Goal: Task Accomplishment & Management: Manage account settings

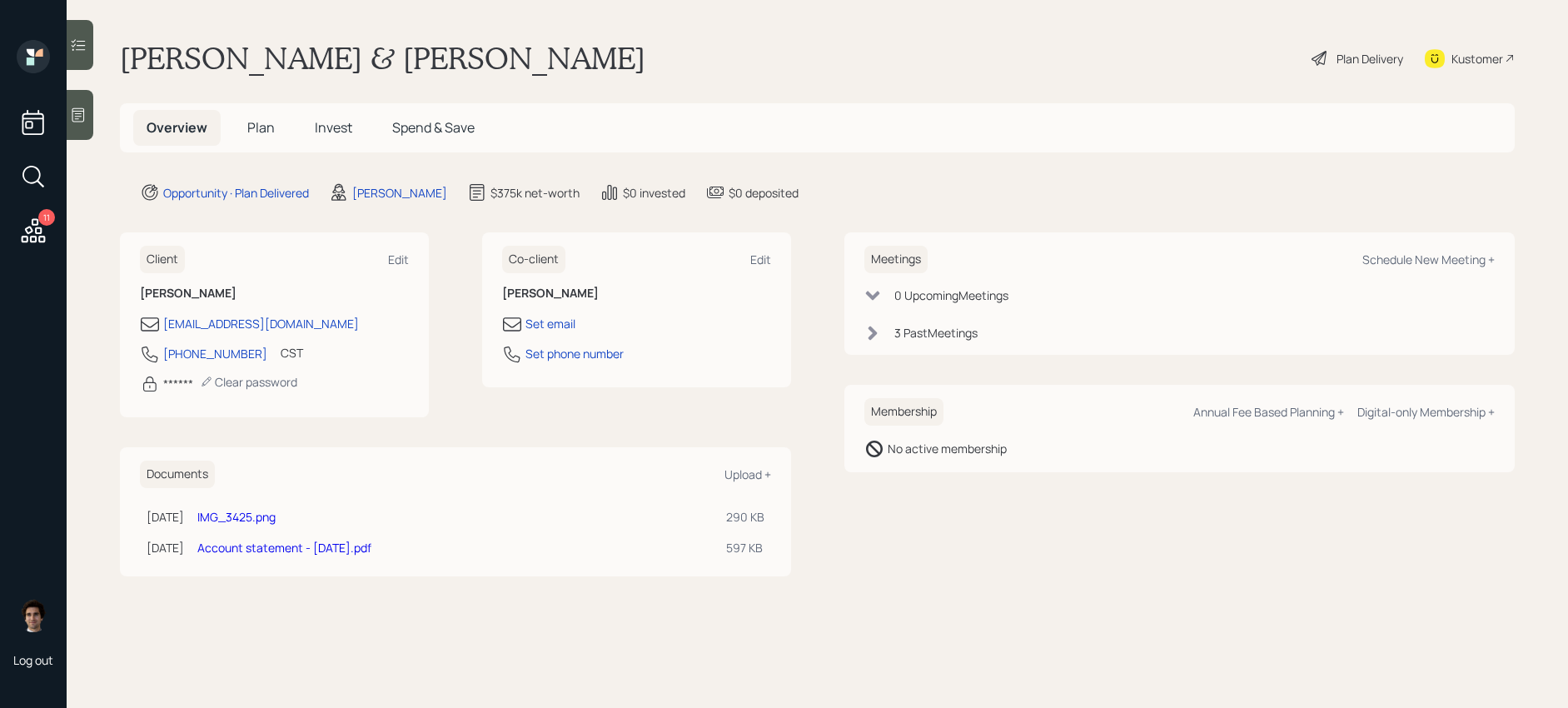
click at [262, 126] on span "Plan" at bounding box center [261, 128] width 27 height 19
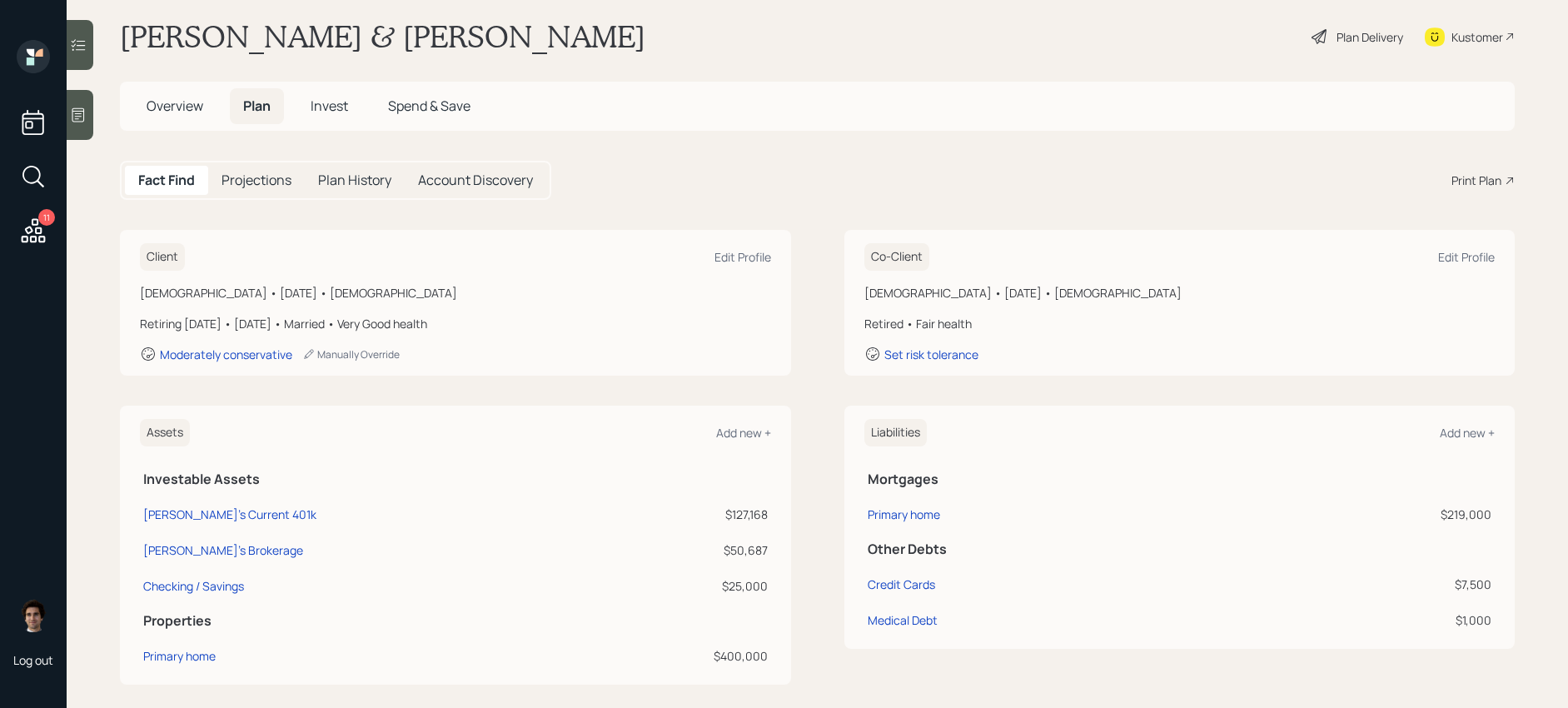
scroll to position [20, 0]
click at [1344, 25] on div "Plan Delivery" at bounding box center [1357, 38] width 95 height 36
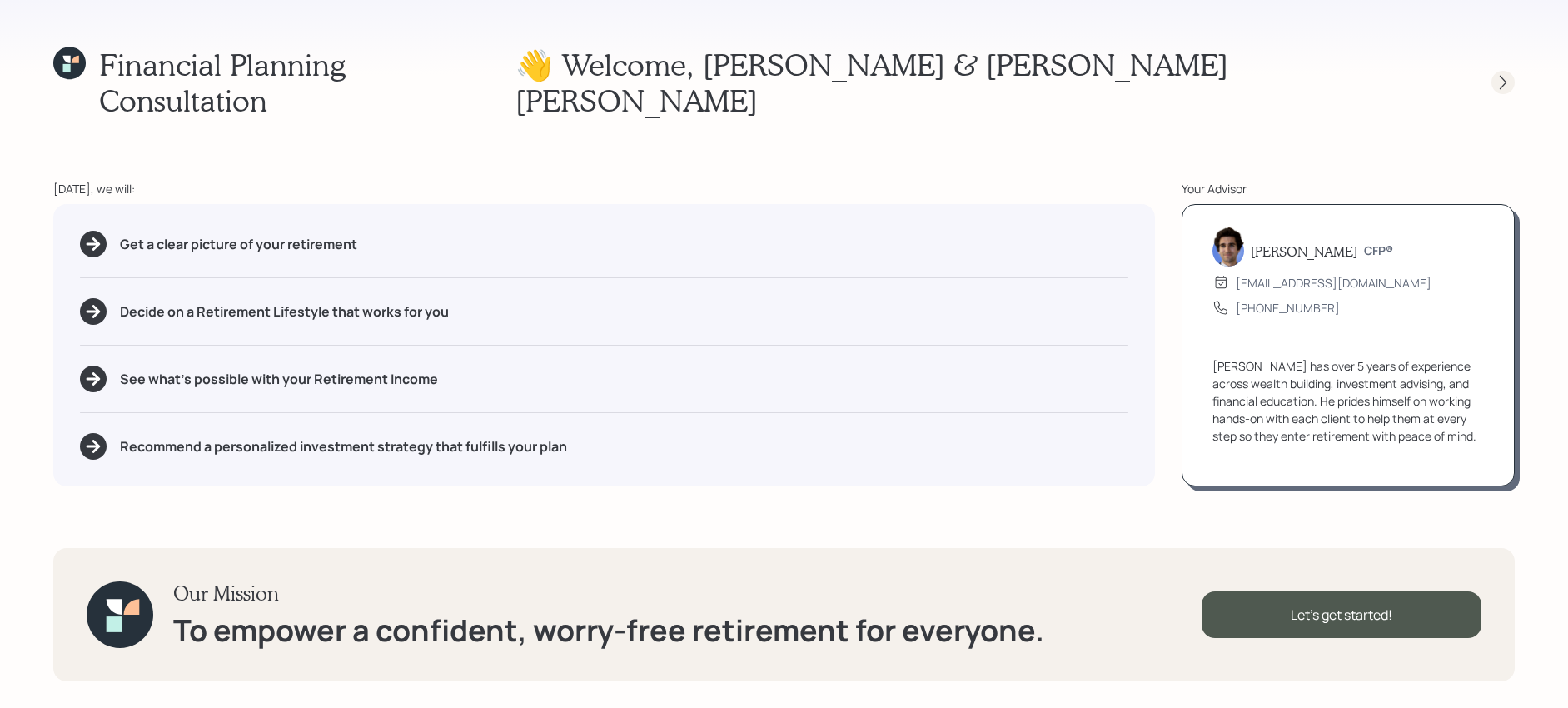
click at [1504, 74] on icon at bounding box center [1503, 82] width 17 height 17
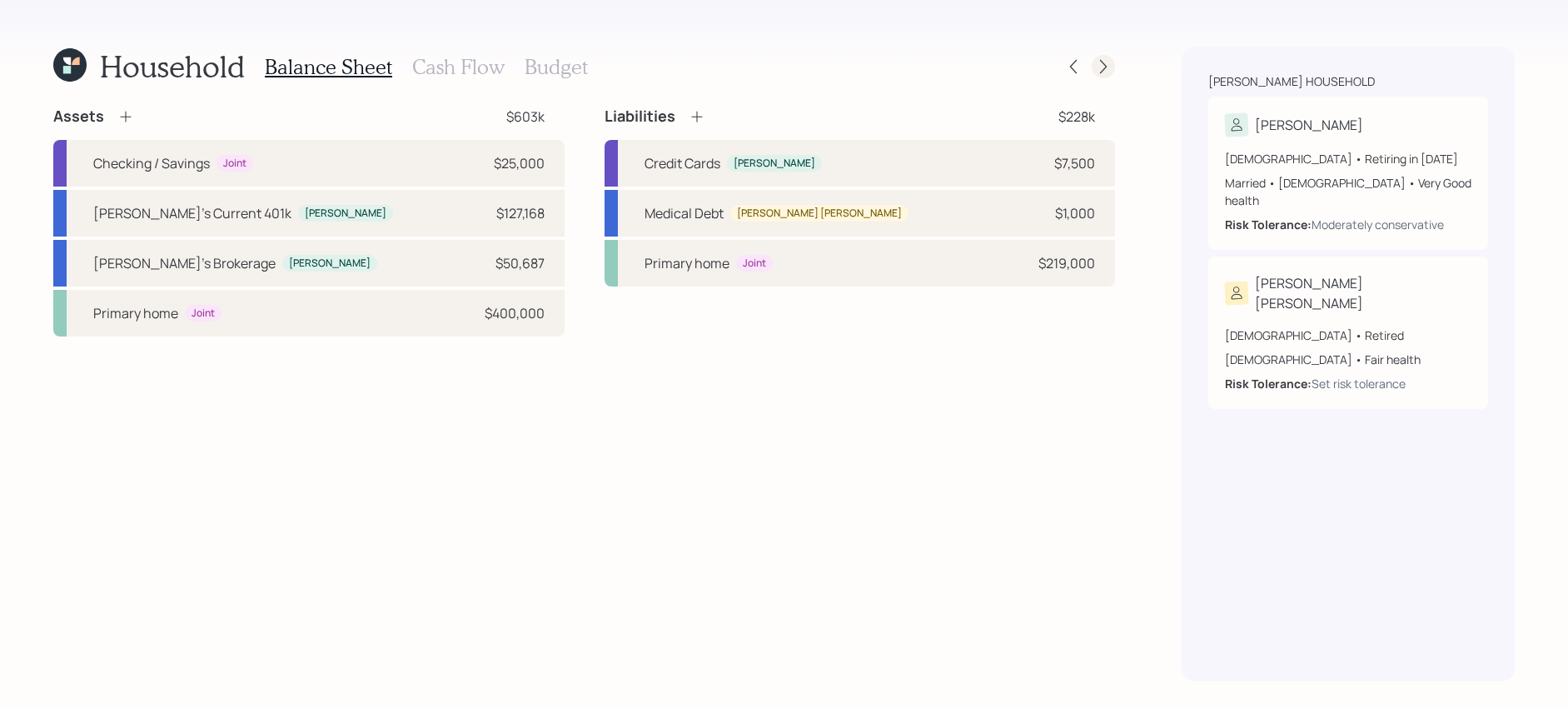
click at [1104, 65] on icon at bounding box center [1103, 66] width 7 height 14
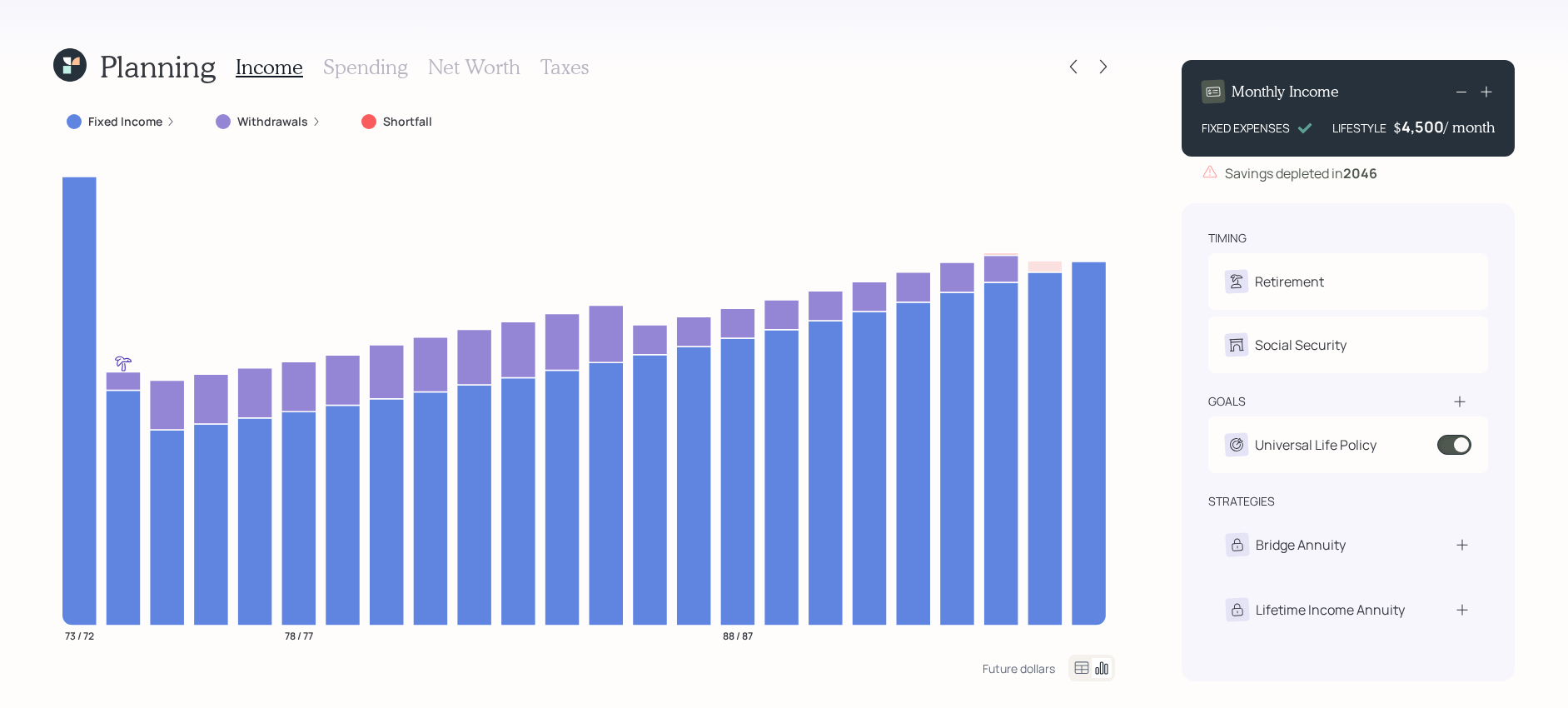
click at [1101, 54] on div "Planning Income Spending Net Worth Taxes" at bounding box center [584, 66] width 1062 height 40
click at [1101, 64] on icon at bounding box center [1103, 66] width 17 height 17
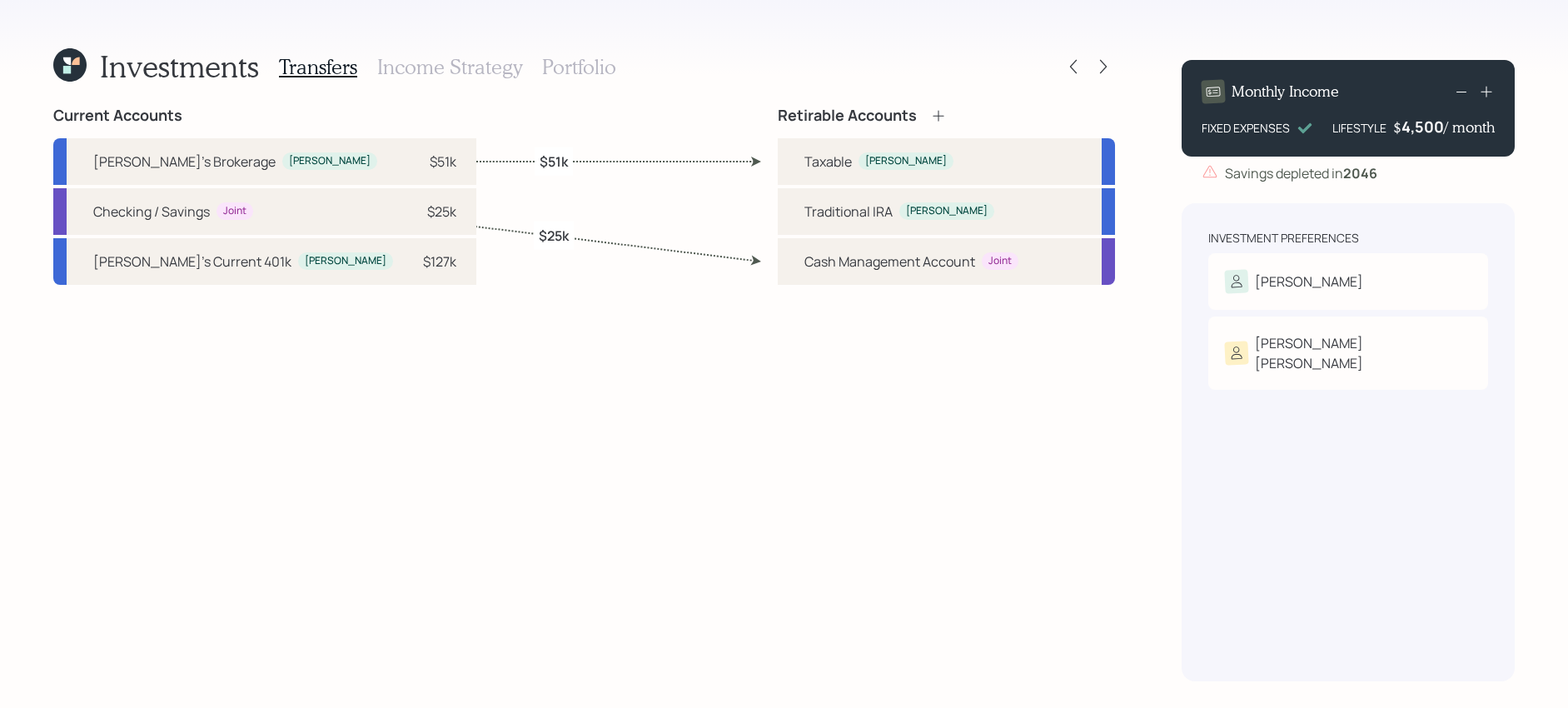
click at [1101, 64] on icon at bounding box center [1103, 66] width 17 height 17
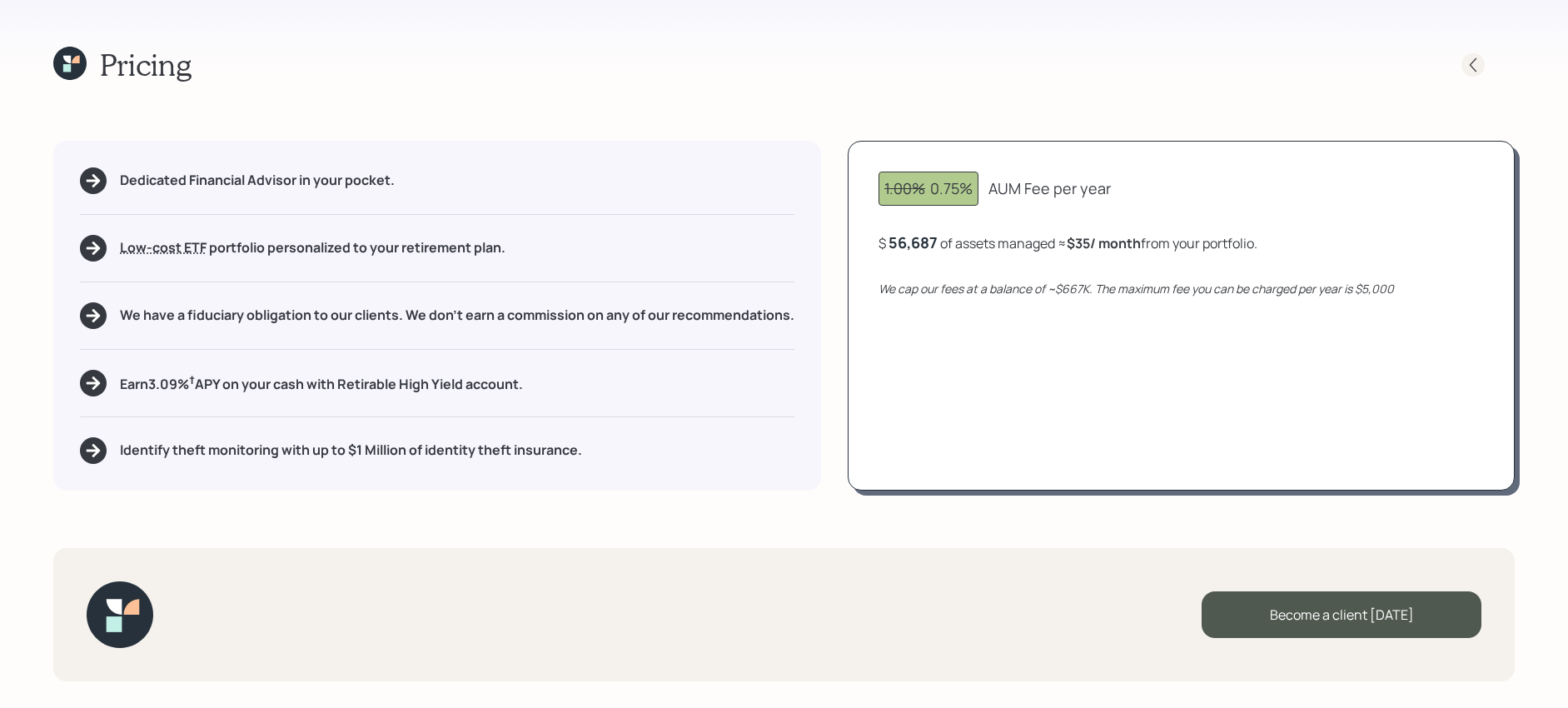
click at [1478, 62] on icon at bounding box center [1473, 65] width 17 height 17
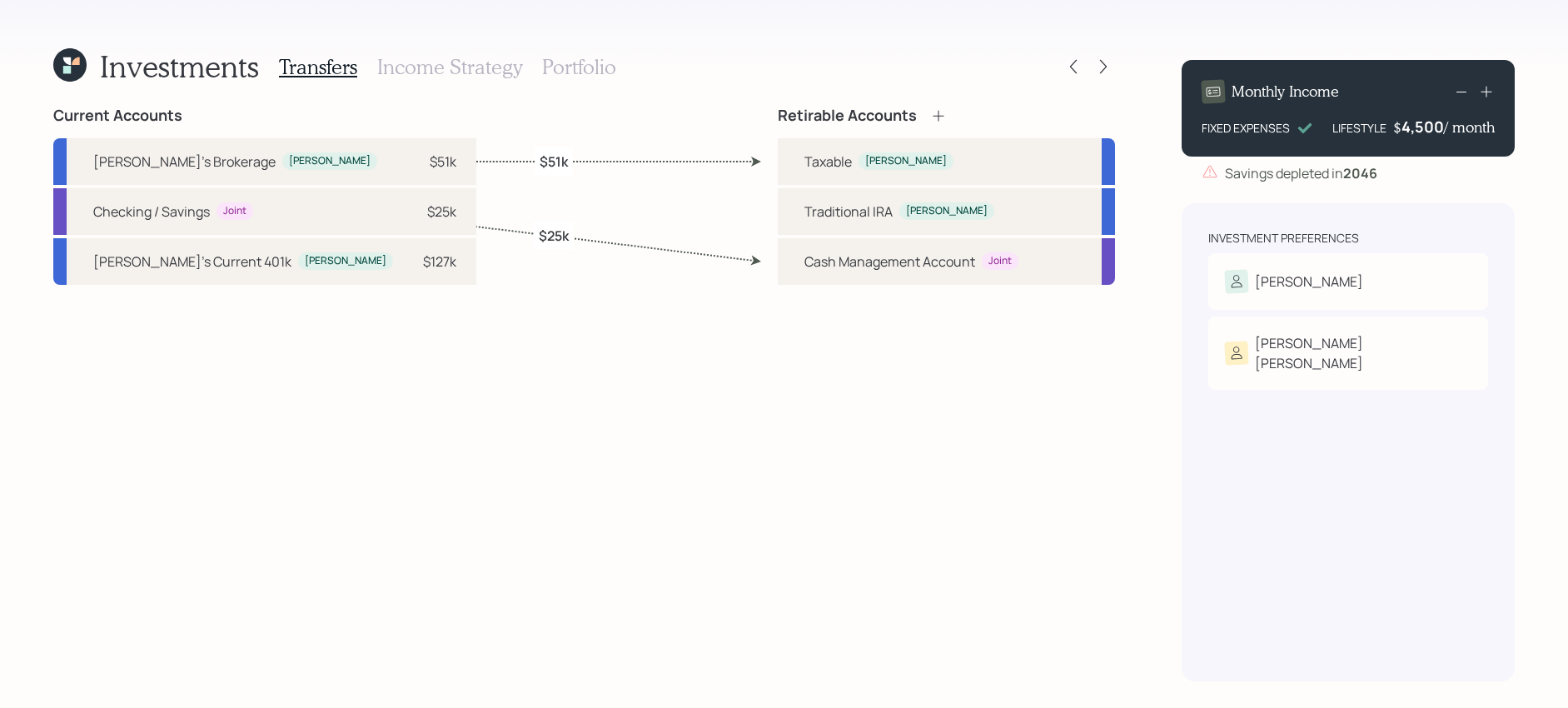
click at [607, 49] on div "Transfers Income Strategy Portfolio" at bounding box center [447, 66] width 337 height 40
click at [596, 66] on h3 "Portfolio" at bounding box center [578, 67] width 74 height 24
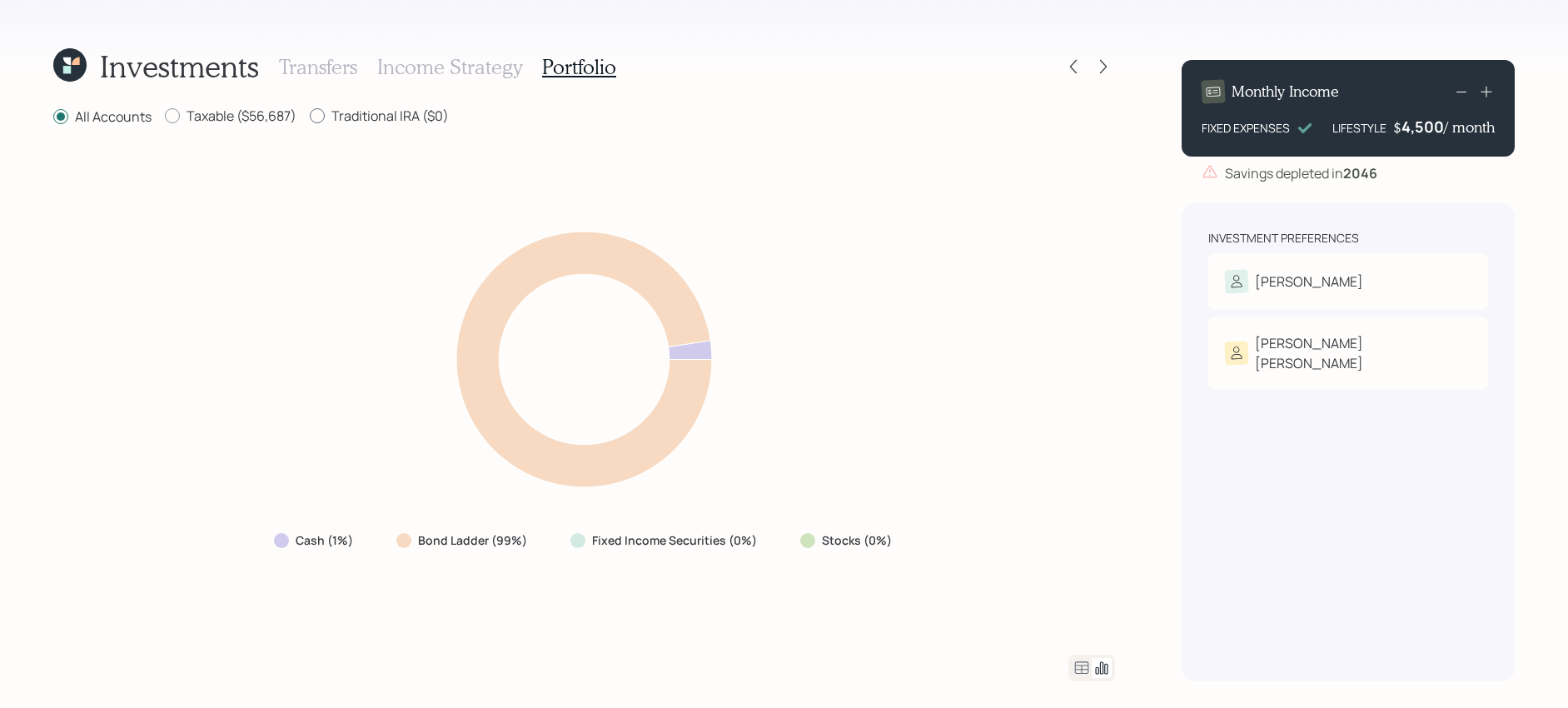
click at [313, 120] on div at bounding box center [318, 116] width 15 height 15
click at [310, 117] on input "Traditional IRA ($0)" at bounding box center [309, 116] width 1 height 1
radio input "true"
radio input "false"
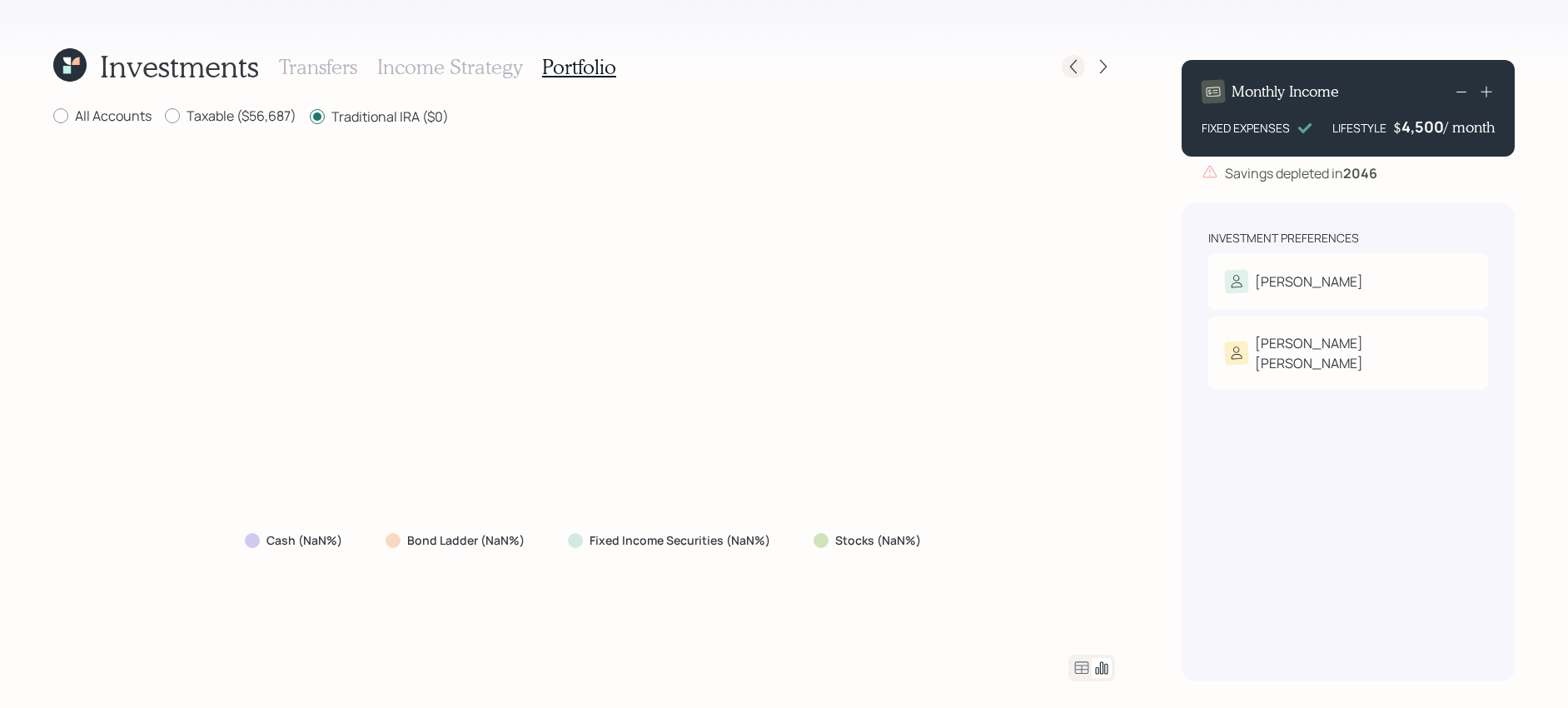
click at [1081, 75] on div at bounding box center [1088, 66] width 53 height 23
click at [1074, 67] on icon at bounding box center [1073, 66] width 17 height 17
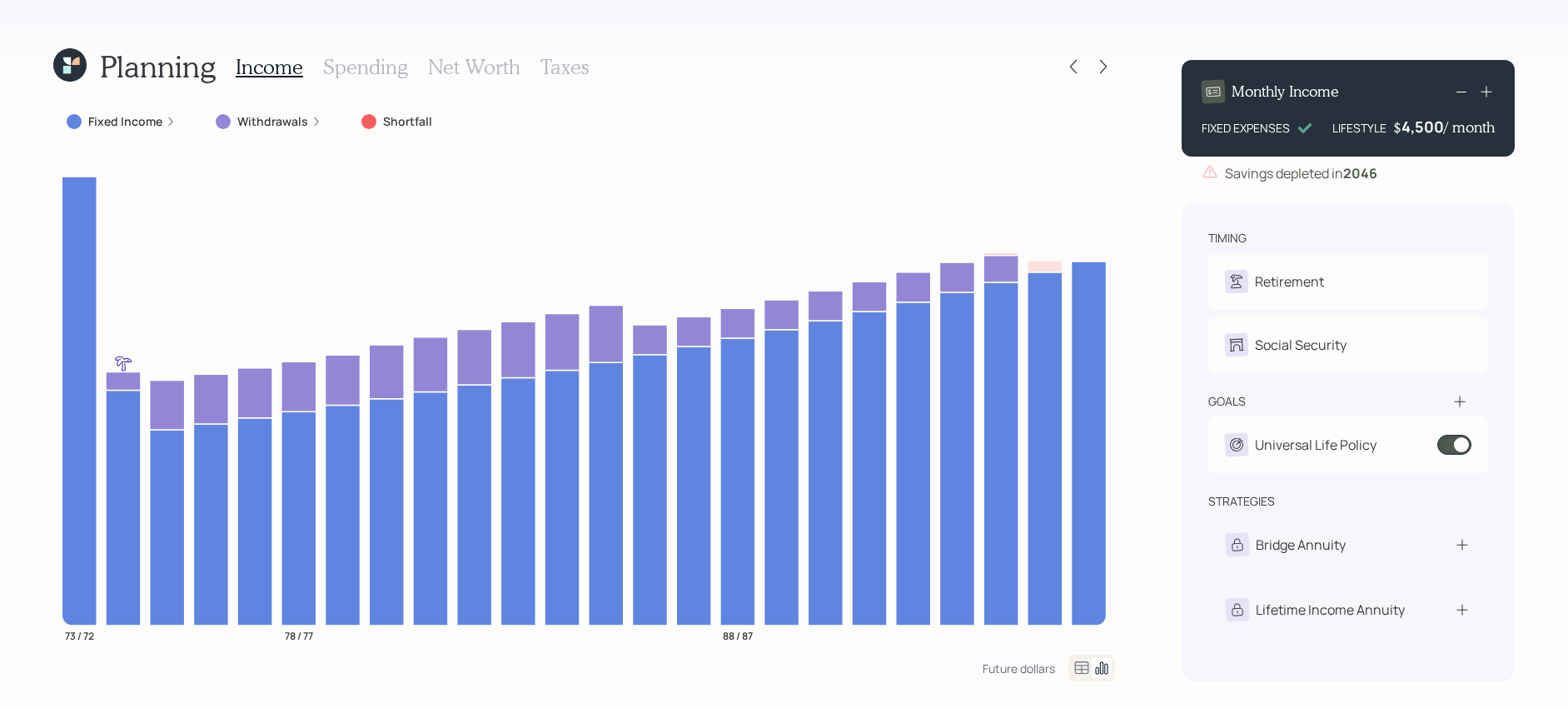
click at [1074, 67] on icon at bounding box center [1073, 66] width 17 height 17
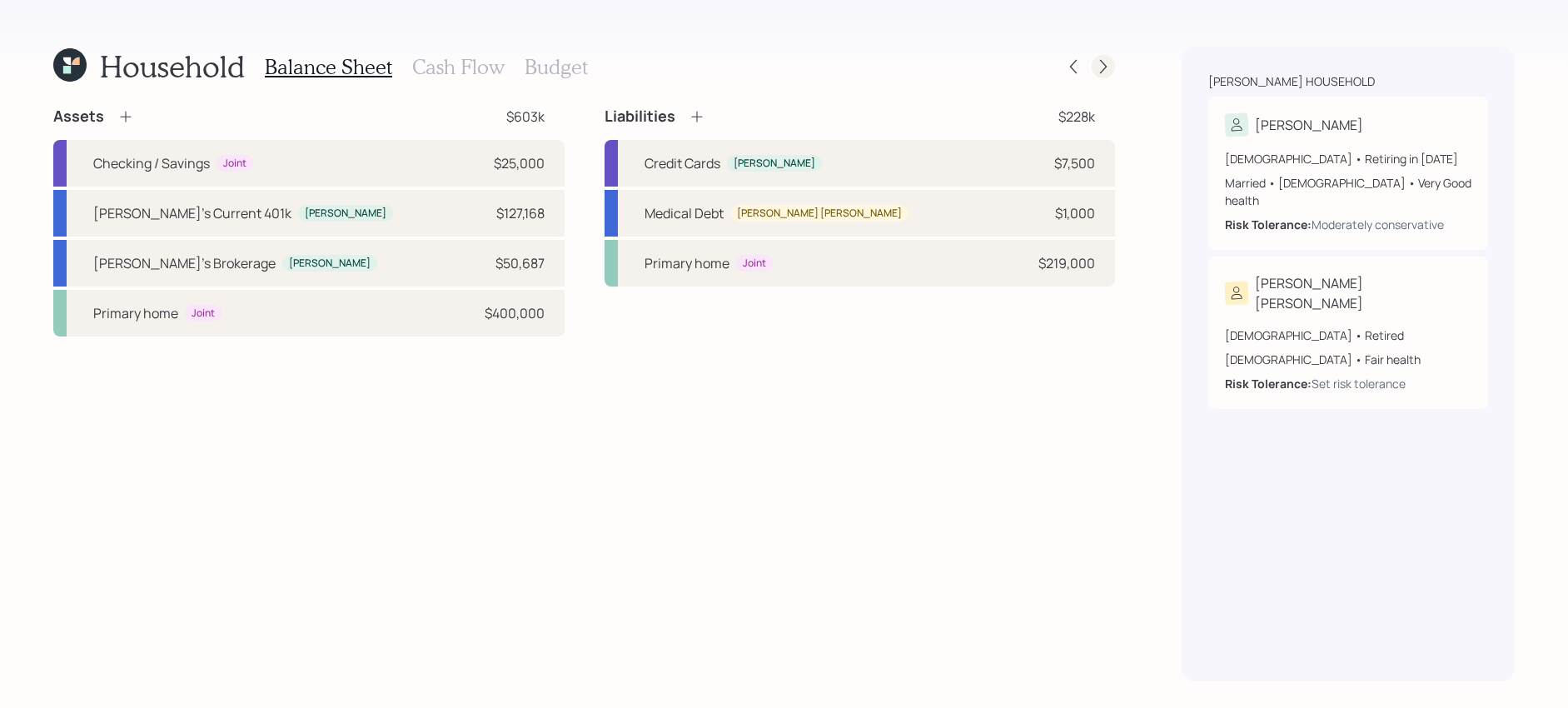
click at [1106, 58] on icon at bounding box center [1103, 66] width 17 height 17
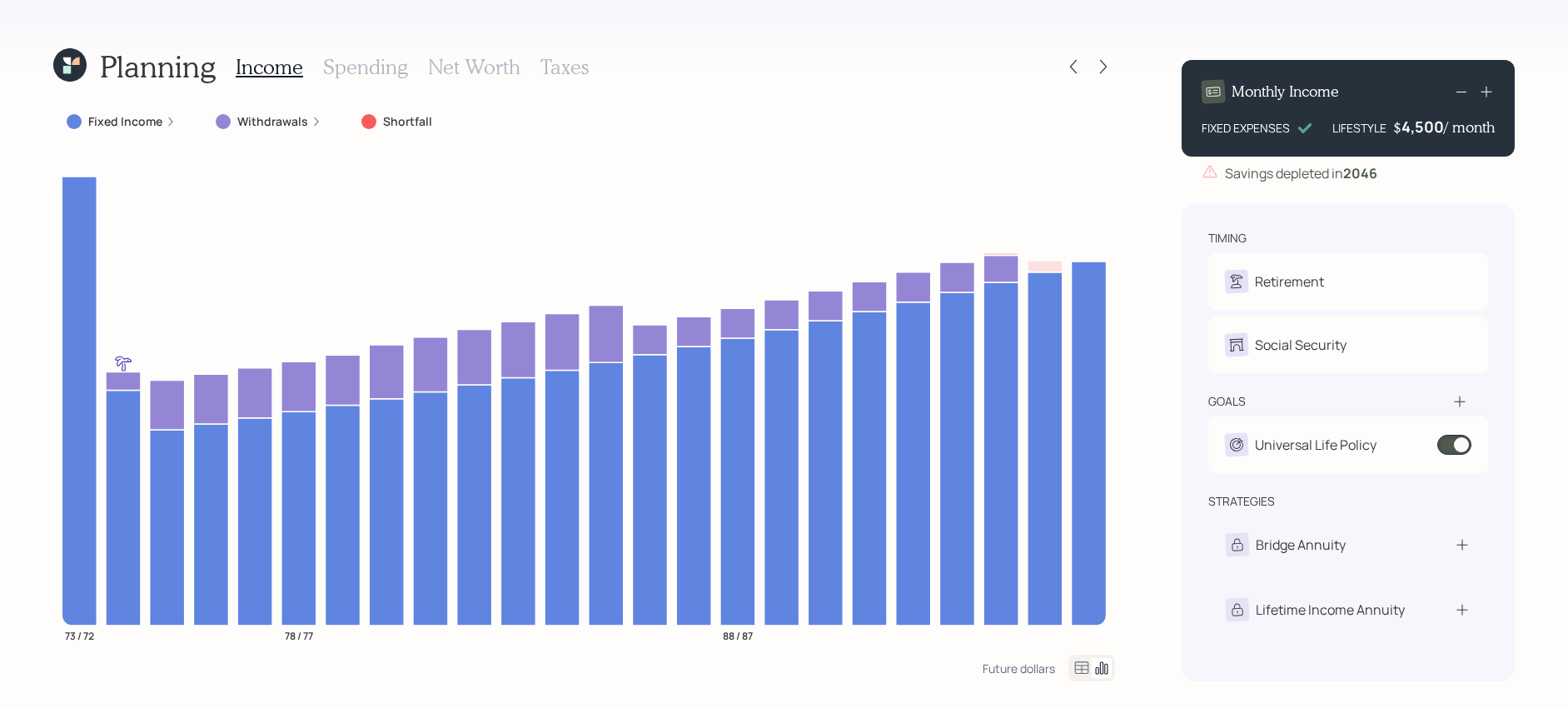
click at [1106, 58] on icon at bounding box center [1103, 66] width 17 height 17
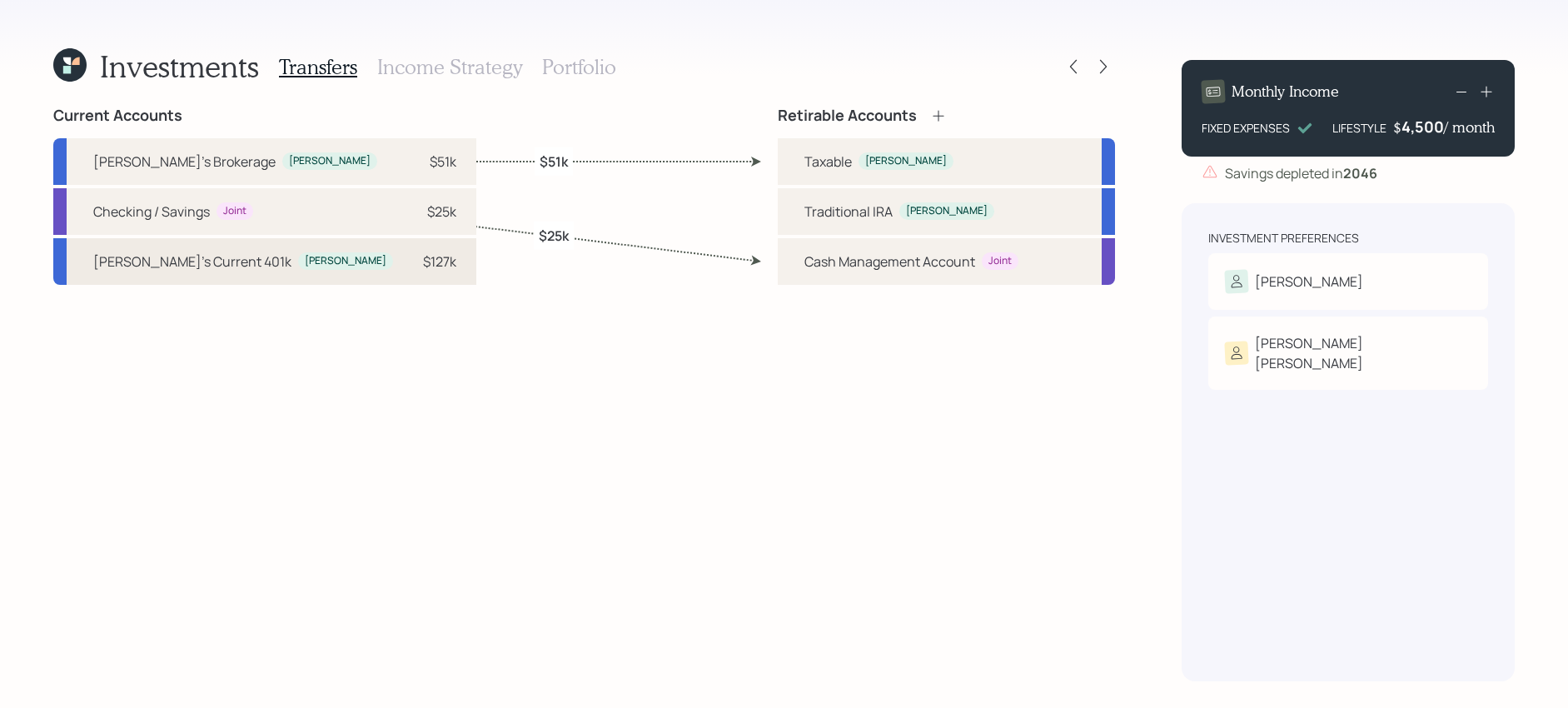
click at [221, 271] on div "[PERSON_NAME]'s Current 401k [PERSON_NAME]" at bounding box center [243, 261] width 300 height 20
click at [891, 210] on div "Traditional IRA" at bounding box center [848, 211] width 89 height 20
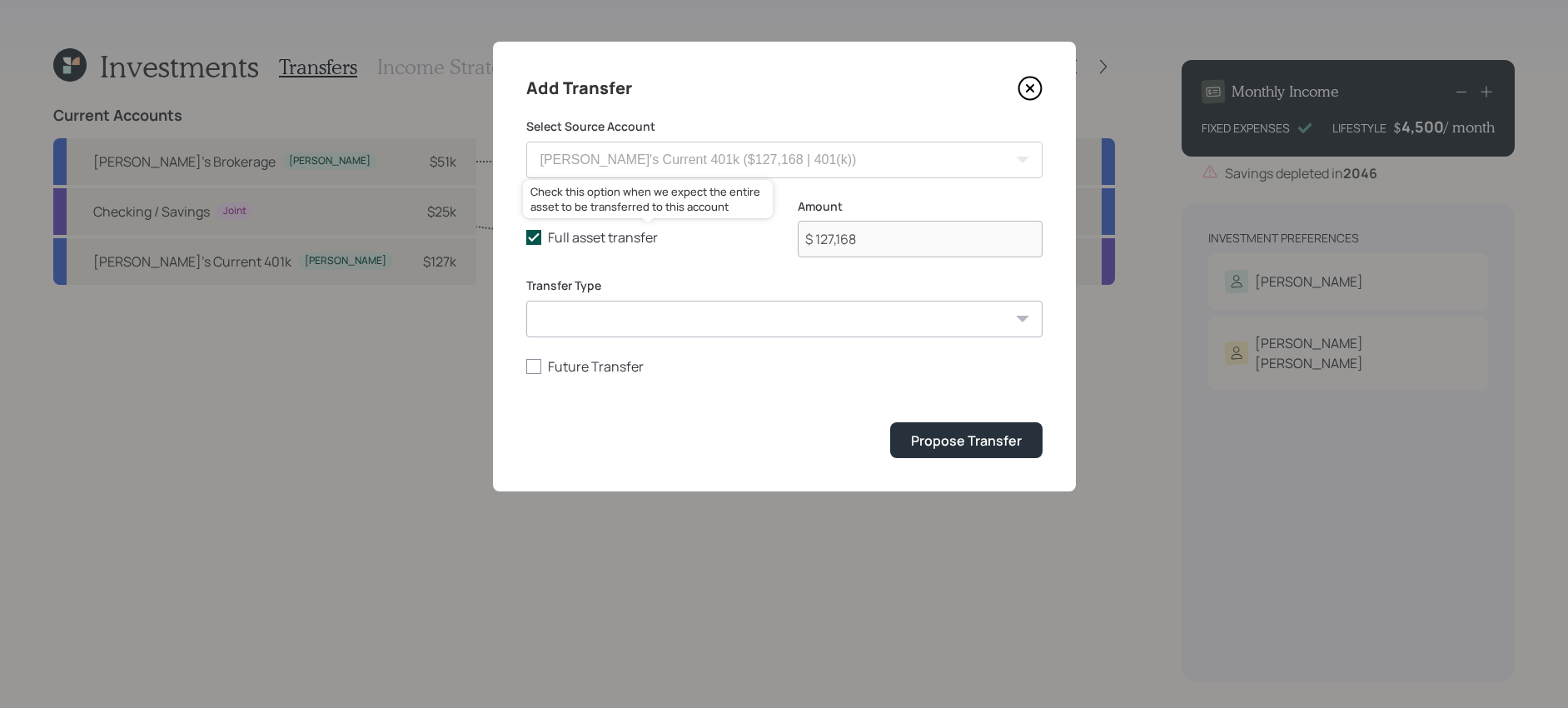
click at [559, 228] on label "Full asset transfer" at bounding box center [648, 237] width 245 height 19
click at [526, 237] on input "Full asset transfer" at bounding box center [526, 237] width 1 height 1
click at [560, 234] on label "Full asset transfer" at bounding box center [648, 237] width 245 height 19
click at [526, 237] on input "Full asset transfer" at bounding box center [526, 237] width 1 height 1
click at [560, 234] on label "Full asset transfer" at bounding box center [648, 237] width 245 height 19
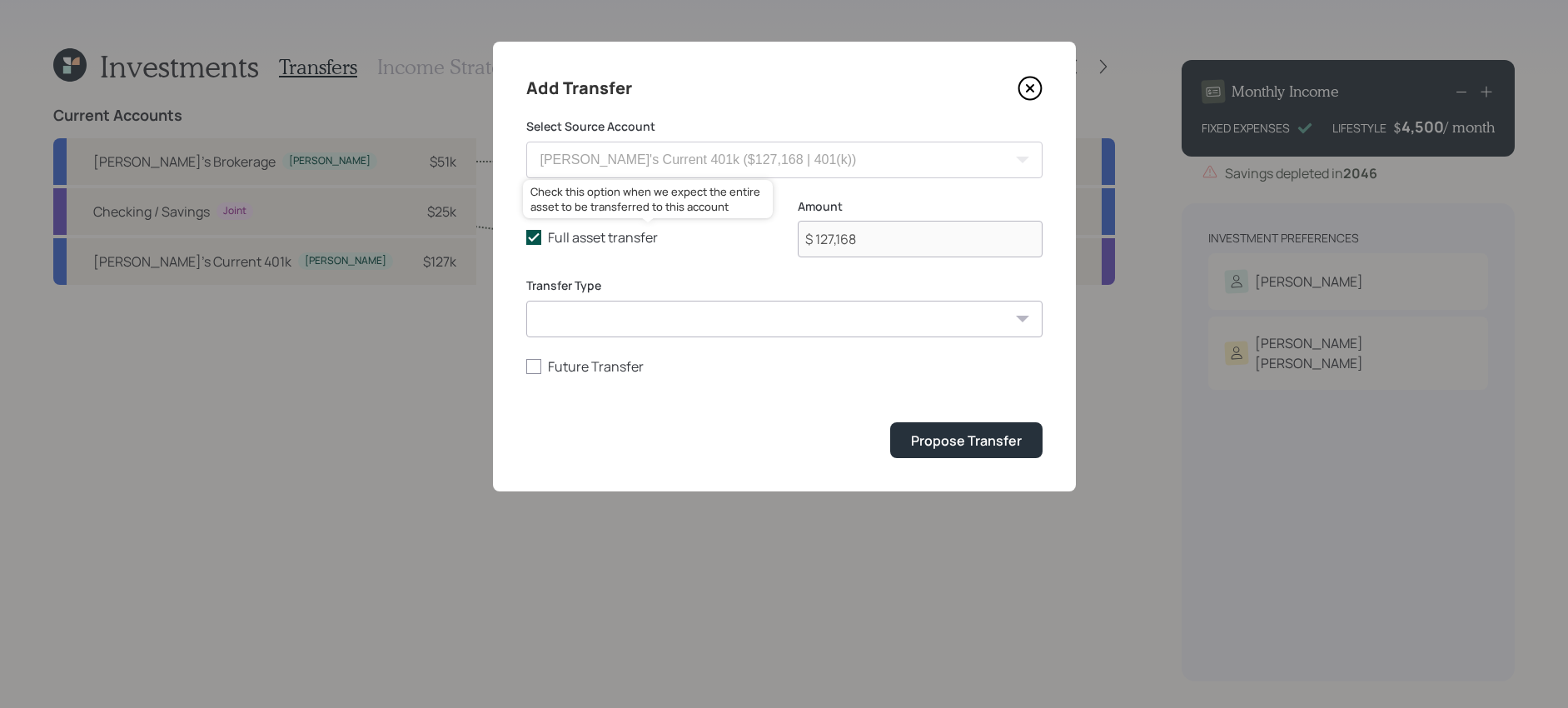
click at [526, 237] on input "Full asset transfer" at bounding box center [526, 237] width 1 height 1
checkbox input "false"
drag, startPoint x: 1024, startPoint y: 236, endPoint x: 738, endPoint y: 236, distance: 286.0
click at [738, 236] on div "Full asset transfer Check this option when we expect the entire asset to be tra…" at bounding box center [784, 238] width 516 height 80
type input "$ 50,000"
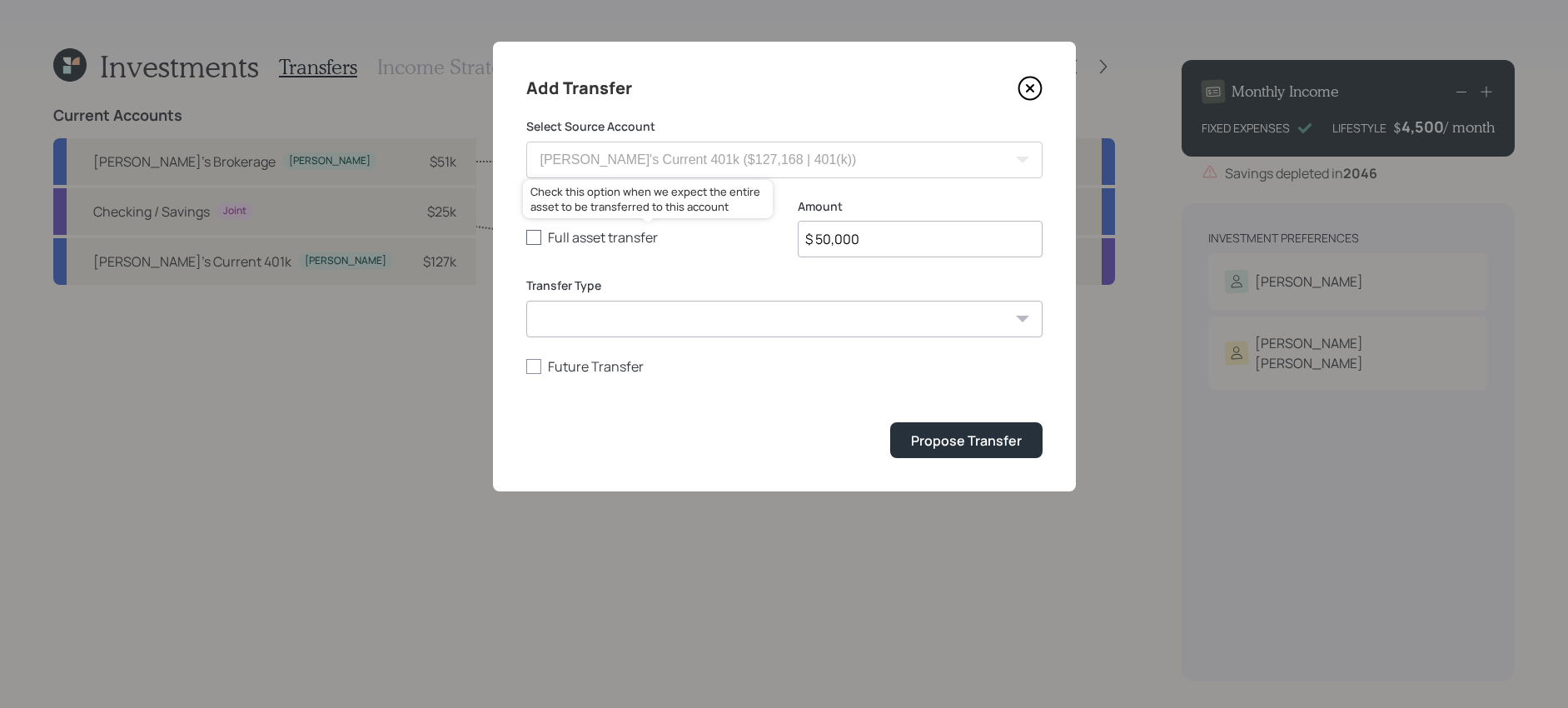
click at [890, 422] on button "Propose Transfer" at bounding box center [966, 440] width 152 height 35
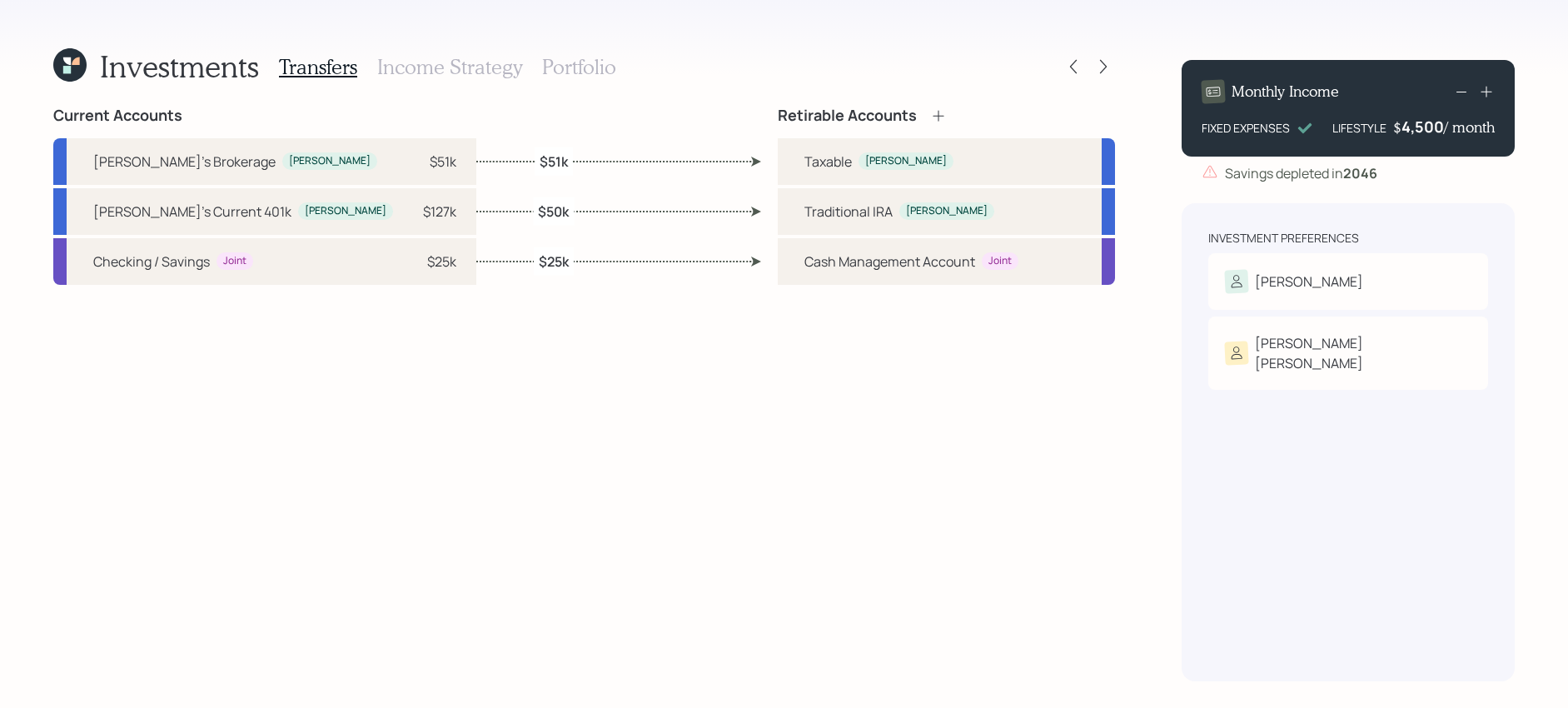
click at [559, 73] on h3 "Portfolio" at bounding box center [578, 67] width 74 height 24
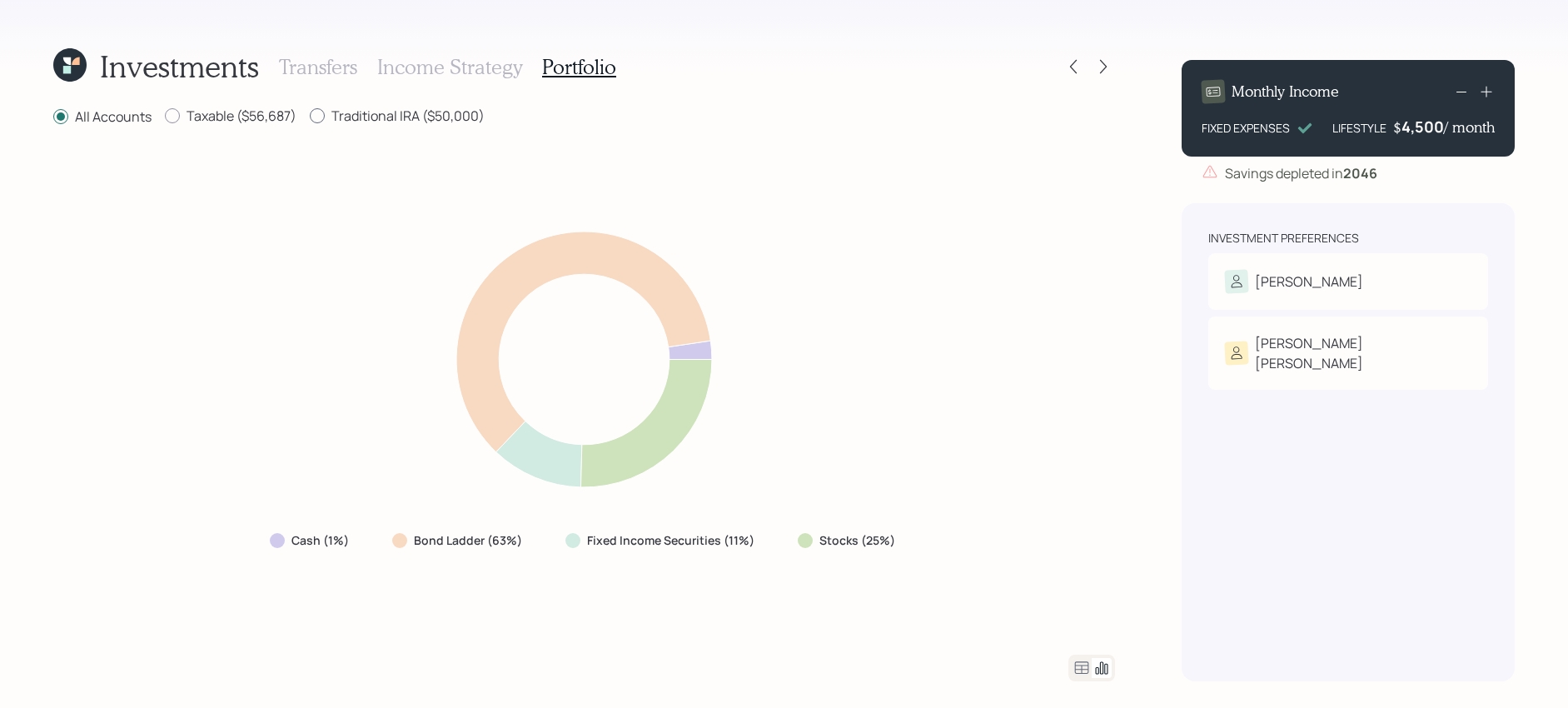
click at [398, 109] on label "Traditional IRA ($50,000)" at bounding box center [397, 116] width 175 height 19
click at [310, 116] on input "Traditional IRA ($50,000)" at bounding box center [309, 116] width 1 height 1
radio input "true"
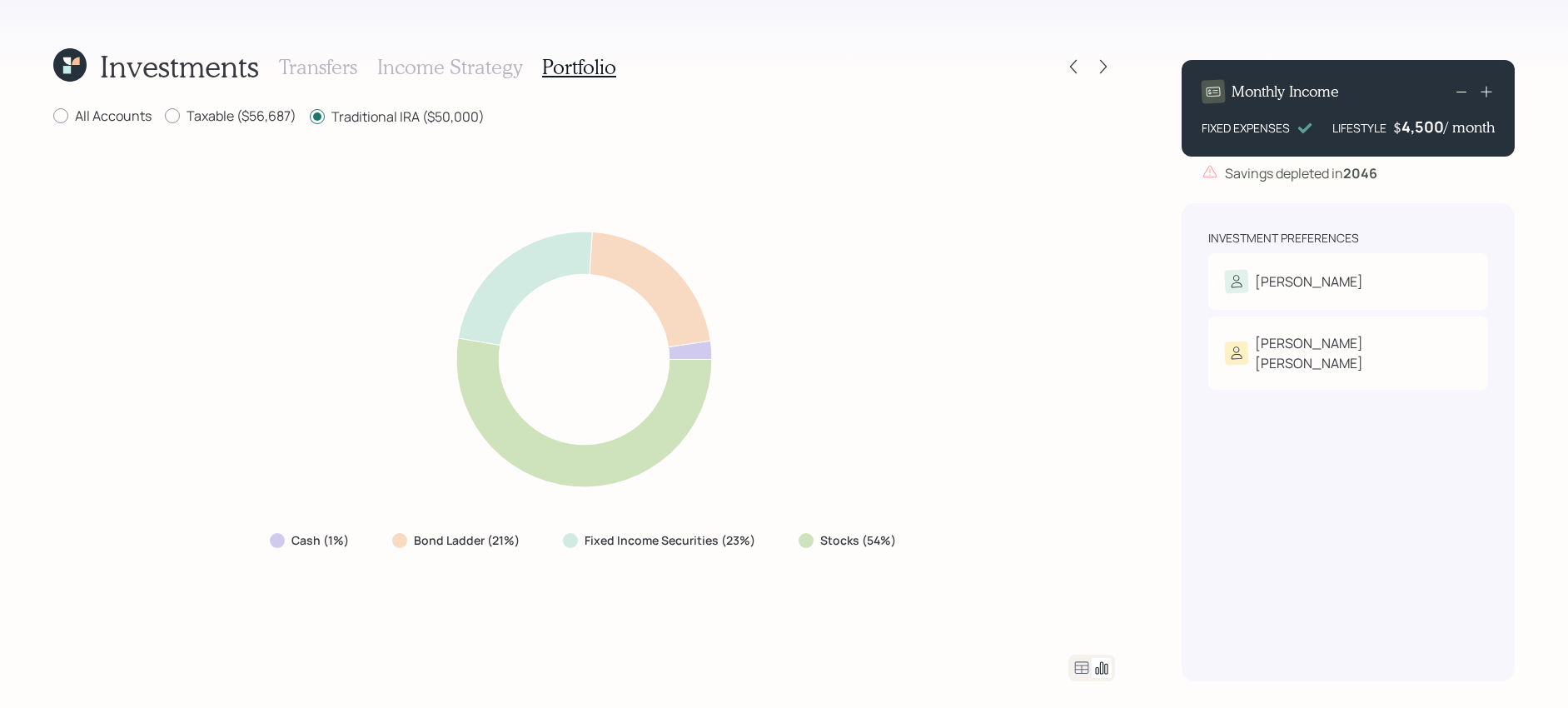
click at [1080, 671] on icon at bounding box center [1081, 667] width 20 height 20
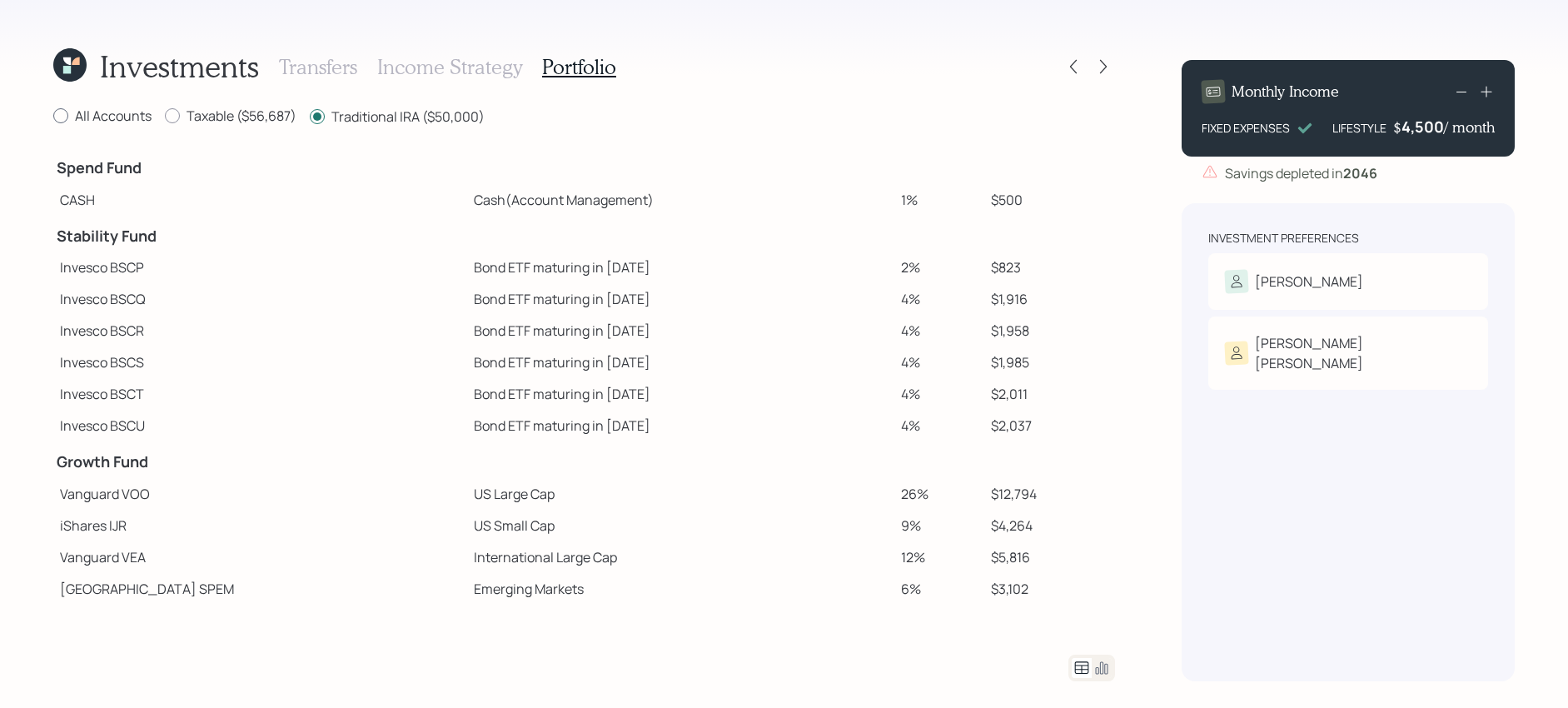
click at [72, 124] on label "All Accounts" at bounding box center [102, 116] width 98 height 19
click at [53, 117] on input "All Accounts" at bounding box center [52, 116] width 1 height 1
radio input "true"
radio input "false"
click at [78, 71] on icon at bounding box center [70, 65] width 34 height 34
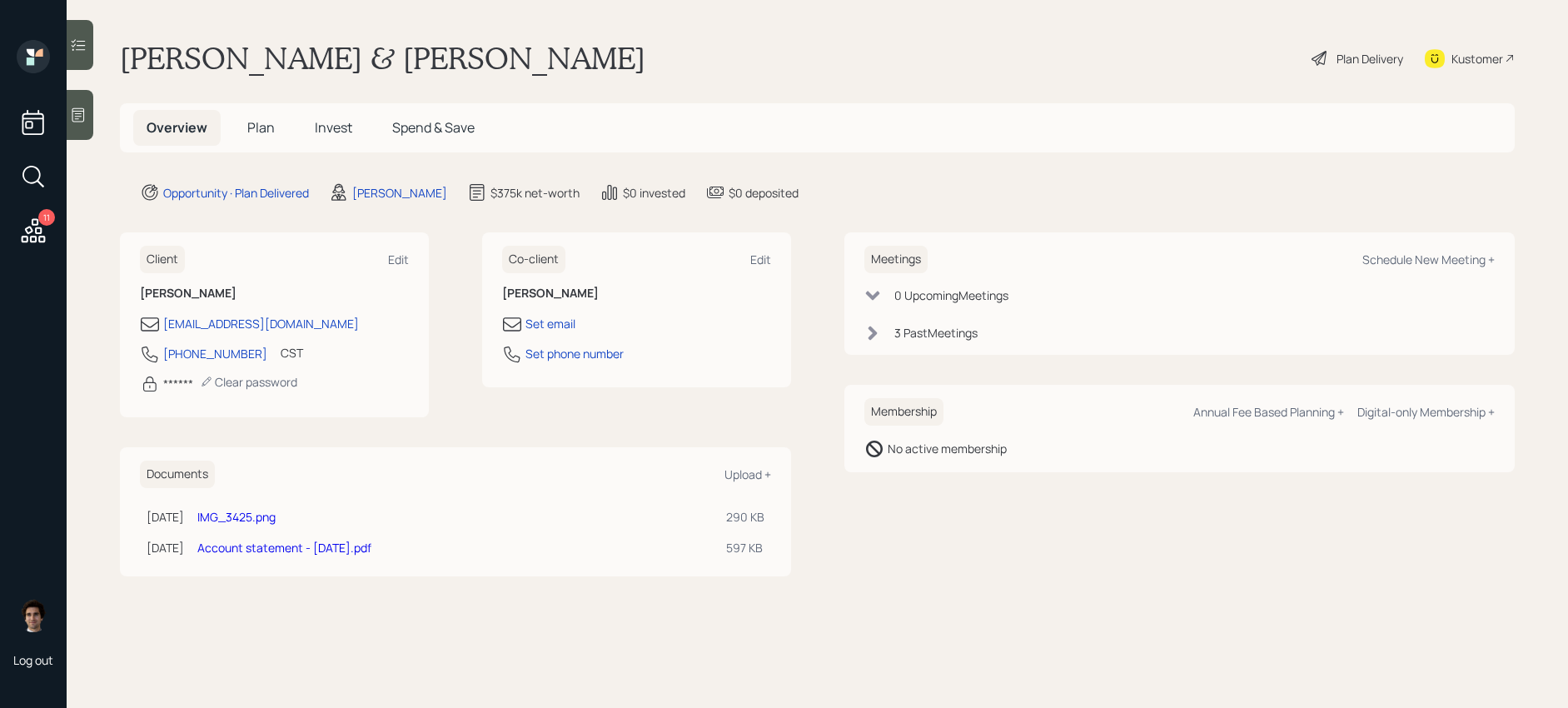
click at [269, 517] on link "IMG_3425.png" at bounding box center [236, 517] width 78 height 16
click at [1420, 257] on div "Schedule New Meeting +" at bounding box center [1429, 259] width 133 height 16
select select "59554aeb-d739-4552-90b9-0d27d70b4bf7"
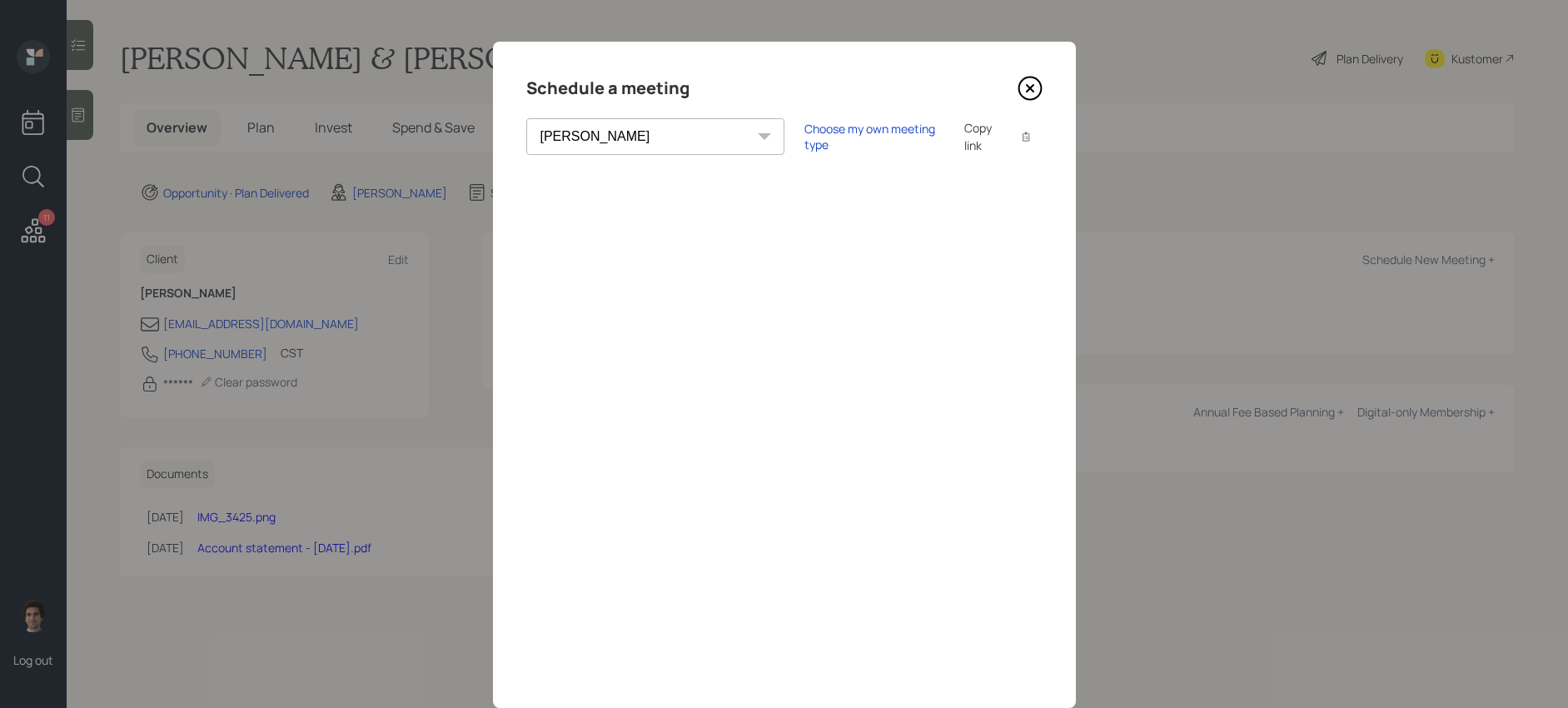
click at [1033, 85] on icon at bounding box center [1028, 88] width 7 height 7
